Goal: Task Accomplishment & Management: Complete application form

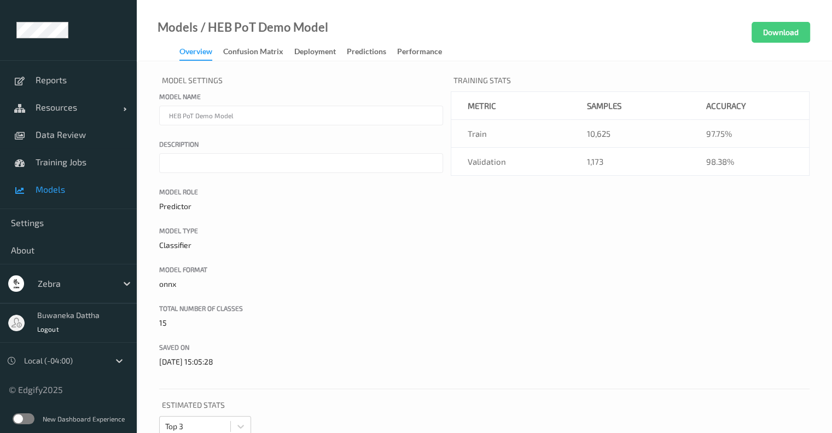
click at [18, 419] on label at bounding box center [24, 418] width 22 height 11
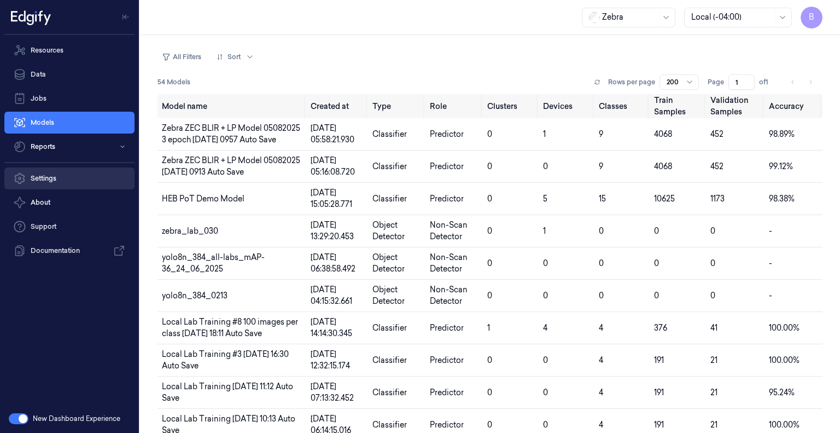
click at [54, 182] on link "Settings" at bounding box center [69, 178] width 130 height 22
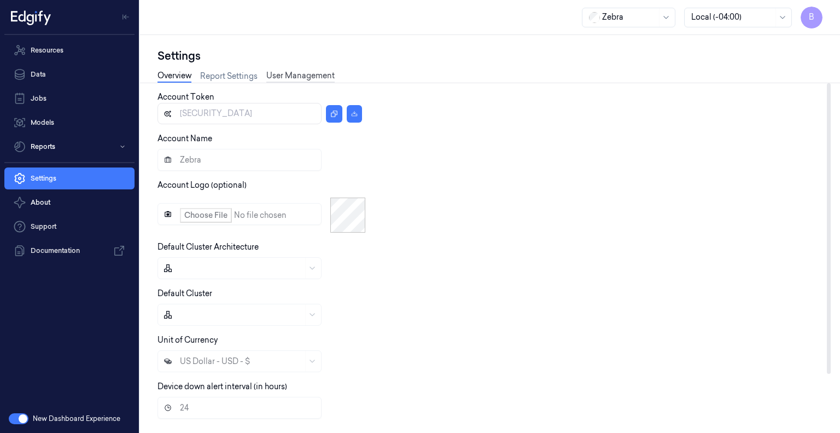
click at [315, 82] on link "User Management" at bounding box center [300, 76] width 68 height 13
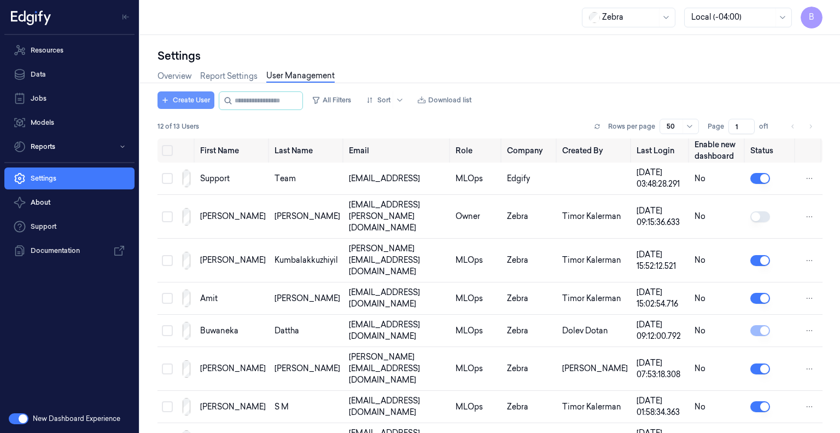
click at [200, 100] on button "Create User" at bounding box center [186, 100] width 57 height 18
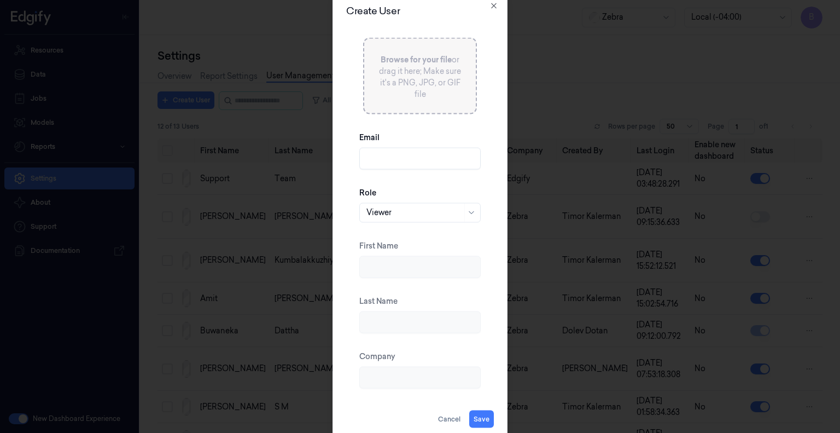
click at [389, 165] on input "Email" at bounding box center [419, 158] width 121 height 22
click at [411, 155] on input "Email" at bounding box center [419, 158] width 121 height 22
paste input "[PERSON_NAME][EMAIL_ADDRESS][PERSON_NAME][DOMAIN_NAME]"
type input "[PERSON_NAME][EMAIL_ADDRESS][PERSON_NAME][DOMAIN_NAME]"
click at [417, 57] on span "Browse for your file" at bounding box center [416, 59] width 71 height 10
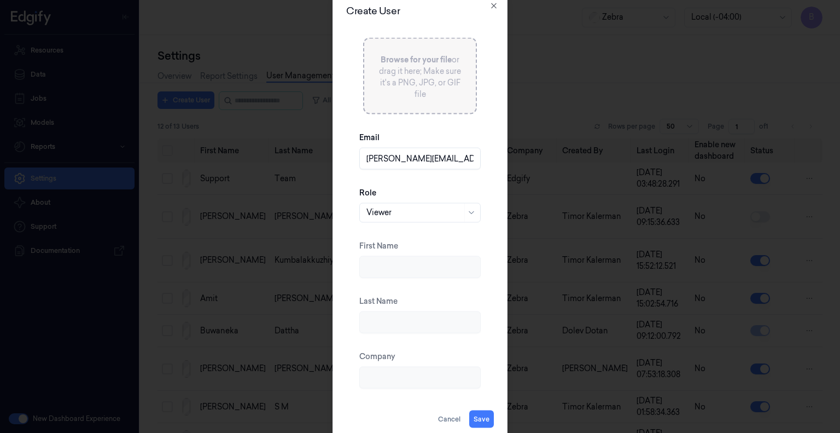
click at [413, 209] on div at bounding box center [415, 212] width 96 height 11
click at [474, 187] on div "Role 6 results available. Use Up and Down to choose options, press Enter to sel…" at bounding box center [419, 204] width 121 height 53
click at [481, 415] on button "Save" at bounding box center [481, 419] width 25 height 18
click at [416, 271] on input "First Name" at bounding box center [419, 267] width 121 height 22
drag, startPoint x: 422, startPoint y: 159, endPoint x: 382, endPoint y: 161, distance: 40.0
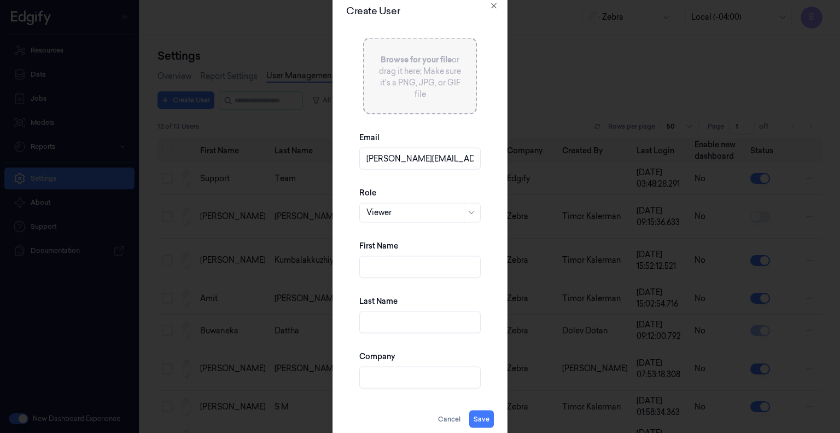
click at [382, 161] on input "[PERSON_NAME][EMAIL_ADDRESS][PERSON_NAME][DOMAIN_NAME]" at bounding box center [419, 158] width 121 height 22
click at [398, 267] on input "First Name" at bounding box center [419, 267] width 121 height 22
paste input "[PERSON_NAME]"
click at [370, 267] on input "[PERSON_NAME]" at bounding box center [419, 267] width 121 height 22
type input "[PERSON_NAME]"
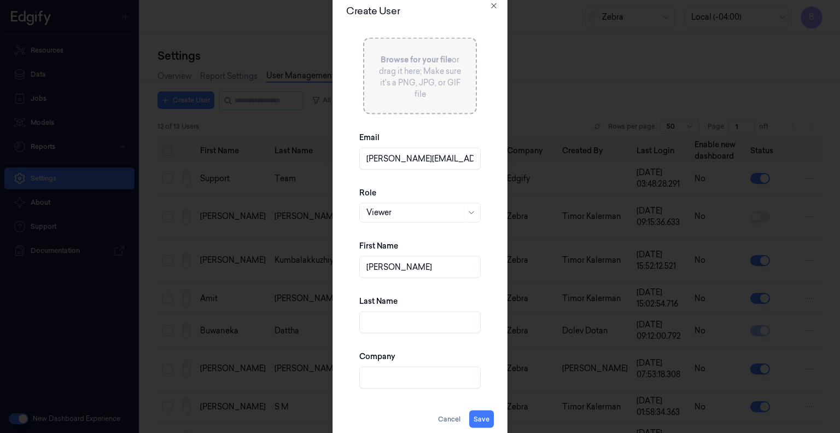
click at [377, 318] on input "Last Name" at bounding box center [419, 322] width 121 height 22
type input "Jack"
click at [405, 374] on input "Company" at bounding box center [419, 377] width 121 height 22
type input "Zebra"
click at [471, 218] on div at bounding box center [472, 212] width 14 height 19
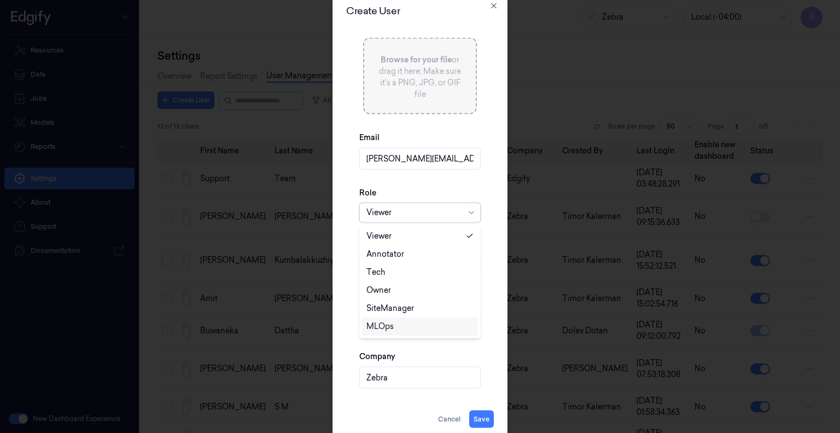
click at [437, 325] on div "MLOps" at bounding box center [420, 326] width 107 height 11
click at [472, 216] on icon at bounding box center [471, 212] width 9 height 9
click at [497, 157] on div "Create User Browse for your file or drag it here; Make sure it's a PNG, JPG, or…" at bounding box center [420, 216] width 175 height 449
click at [488, 417] on button "Save" at bounding box center [481, 419] width 25 height 18
